Goal: Navigation & Orientation: Go to known website

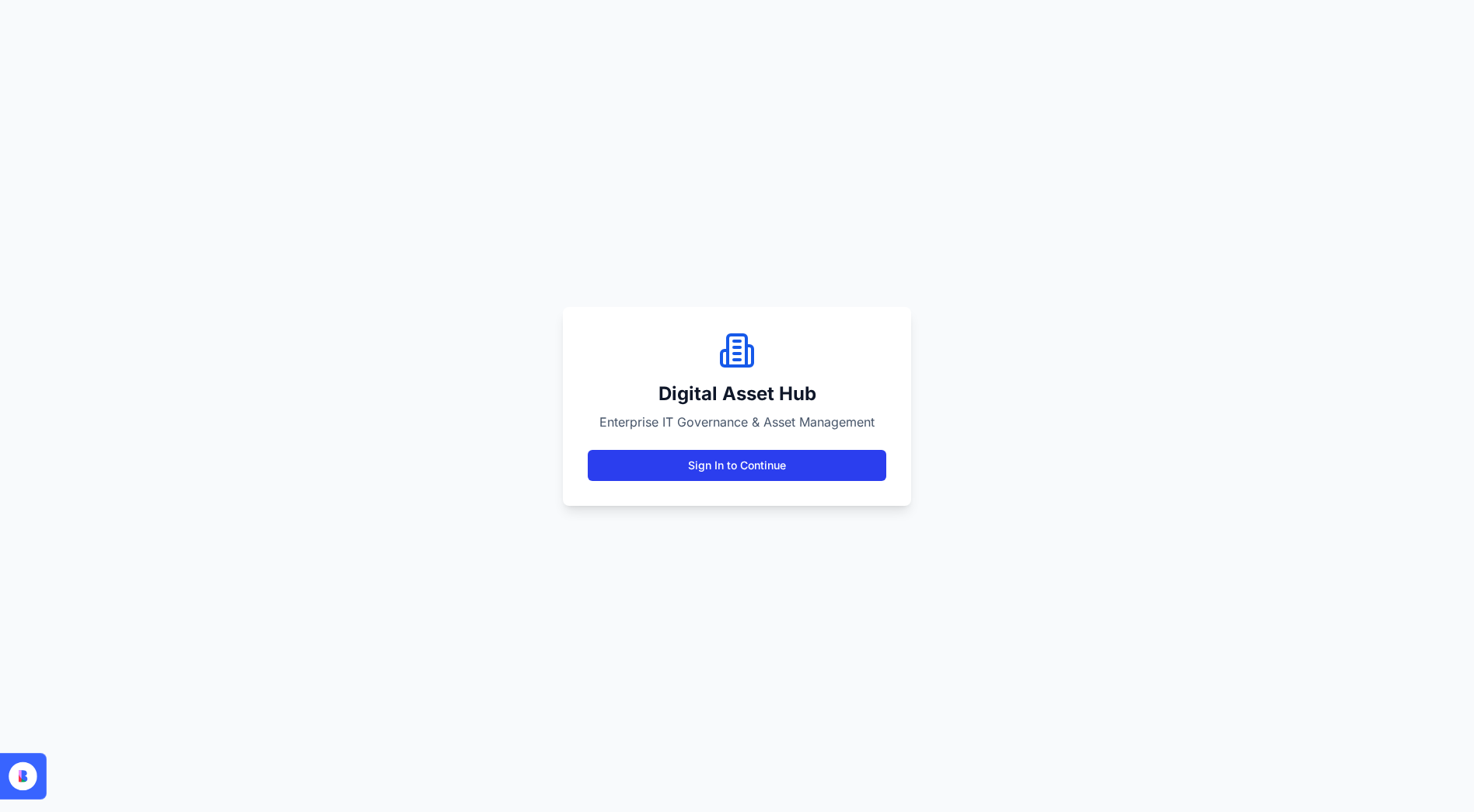
click at [731, 461] on button "Sign In to Continue" at bounding box center [737, 465] width 299 height 31
